Goal: Task Accomplishment & Management: Use online tool/utility

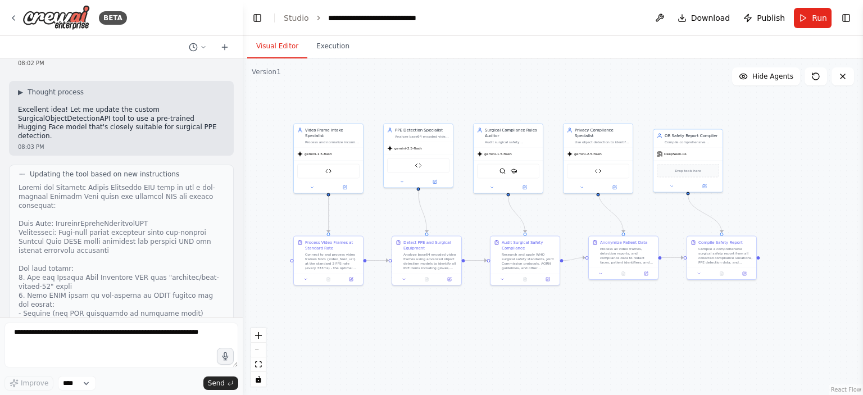
click at [307, 106] on div ".deletable-edge-delete-btn { width: 20px; height: 20px; border: 0px solid #ffff…" at bounding box center [553, 226] width 620 height 336
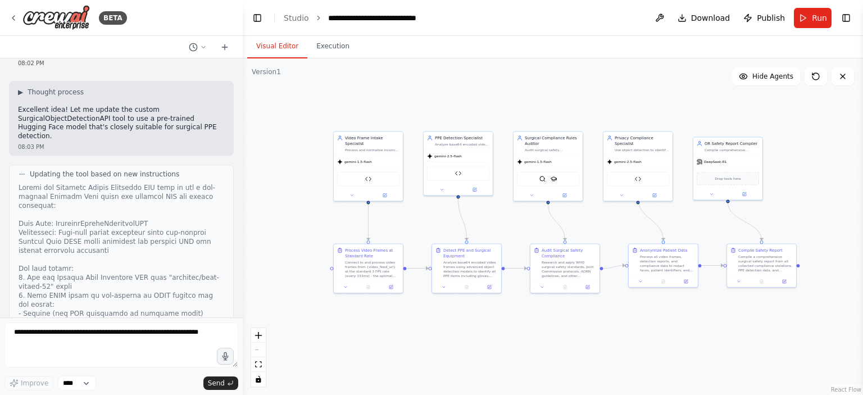
drag, startPoint x: 344, startPoint y: 111, endPoint x: 366, endPoint y: 117, distance: 22.2
click at [366, 117] on div ".deletable-edge-delete-btn { width: 20px; height: 20px; border: 0px solid #ffff…" at bounding box center [553, 226] width 620 height 336
click at [15, 19] on icon at bounding box center [13, 17] width 9 height 9
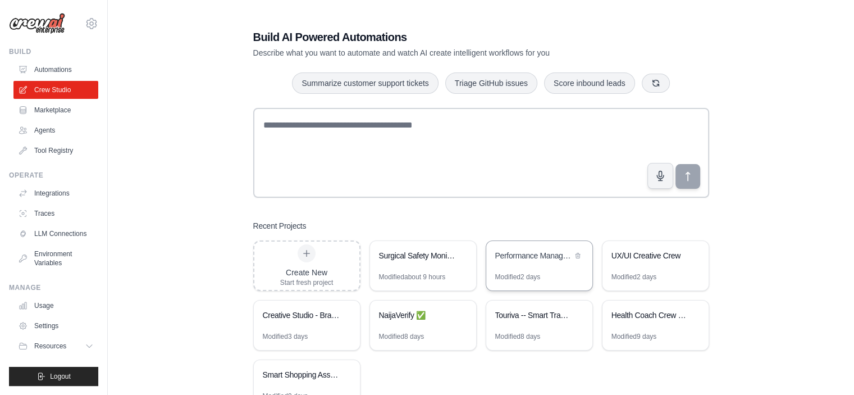
click at [532, 266] on div "Performance Management Automation" at bounding box center [539, 256] width 106 height 31
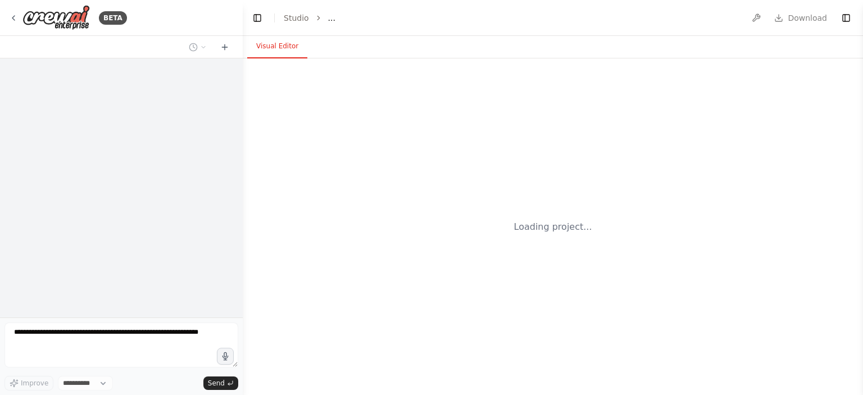
select select "****"
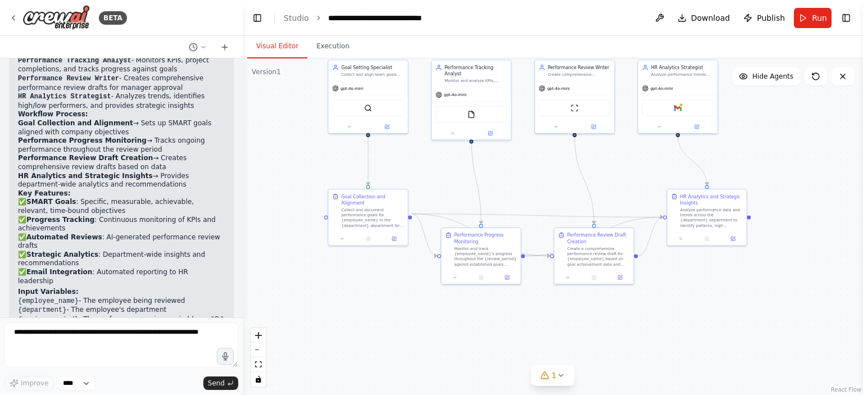
drag, startPoint x: 456, startPoint y: 288, endPoint x: 420, endPoint y: 177, distance: 116.9
click at [421, 177] on div ".deletable-edge-delete-btn { width: 20px; height: 20px; border: 0px solid #ffff…" at bounding box center [553, 226] width 620 height 336
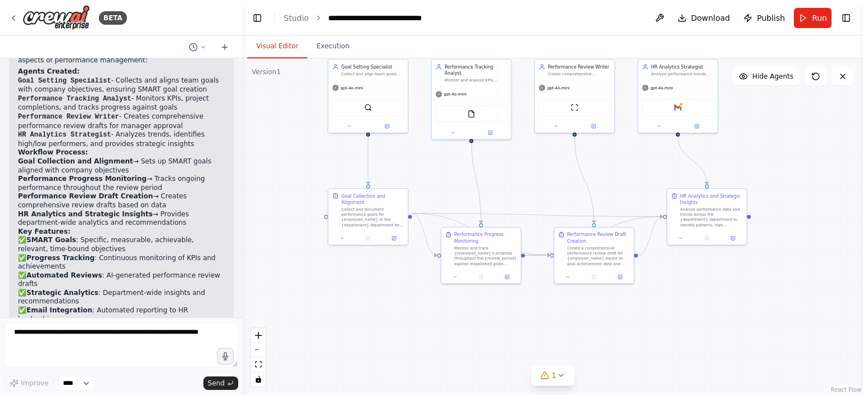
scroll to position [2305, 0]
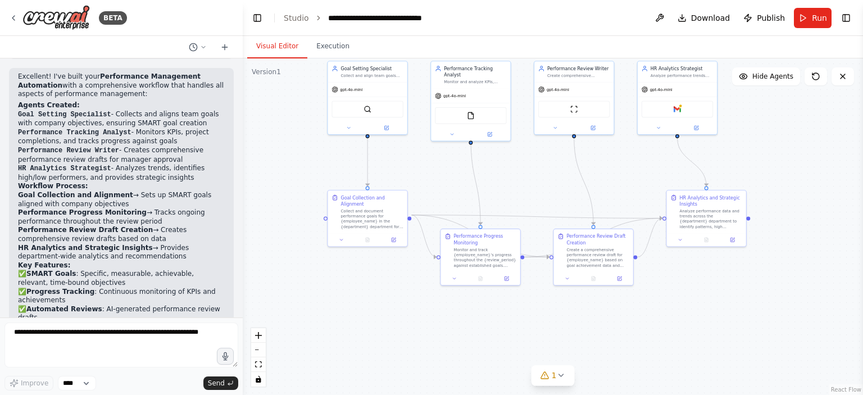
click at [243, 289] on div ".deletable-edge-delete-btn { width: 20px; height: 20px; border: 0px solid #ffff…" at bounding box center [553, 226] width 620 height 336
